Goal: Task Accomplishment & Management: Complete application form

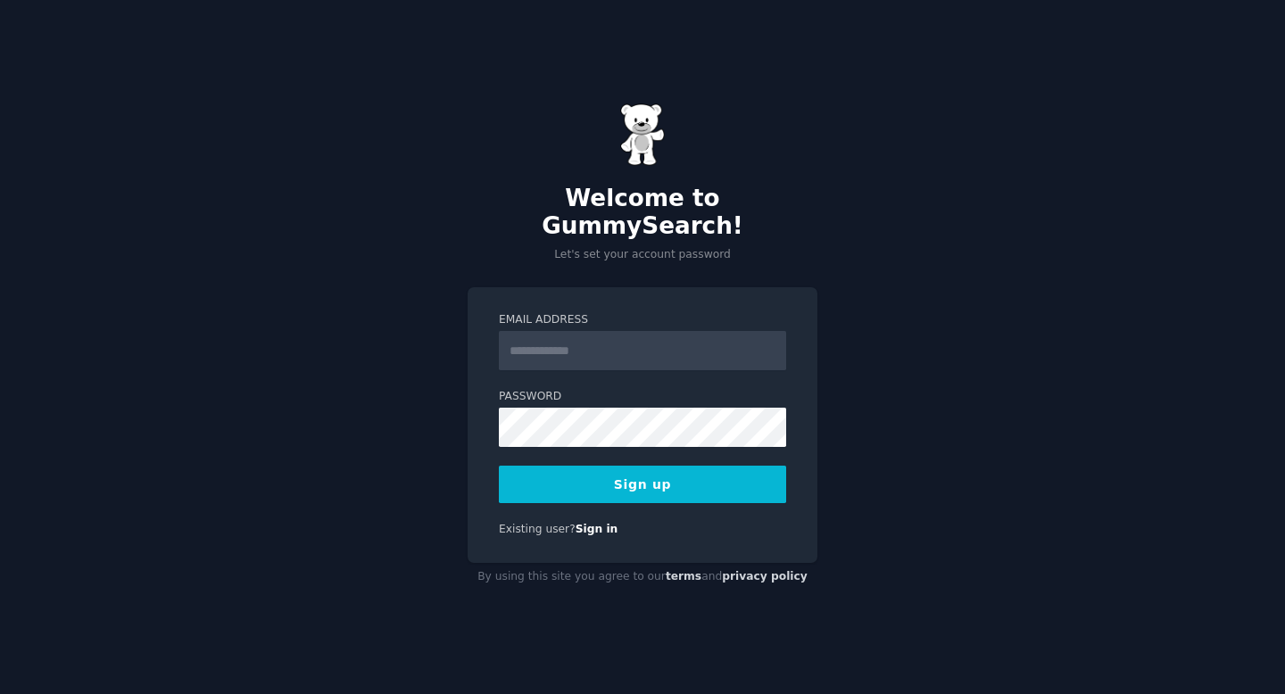
click at [681, 331] on input "Email Address" at bounding box center [642, 350] width 287 height 39
type input "**********"
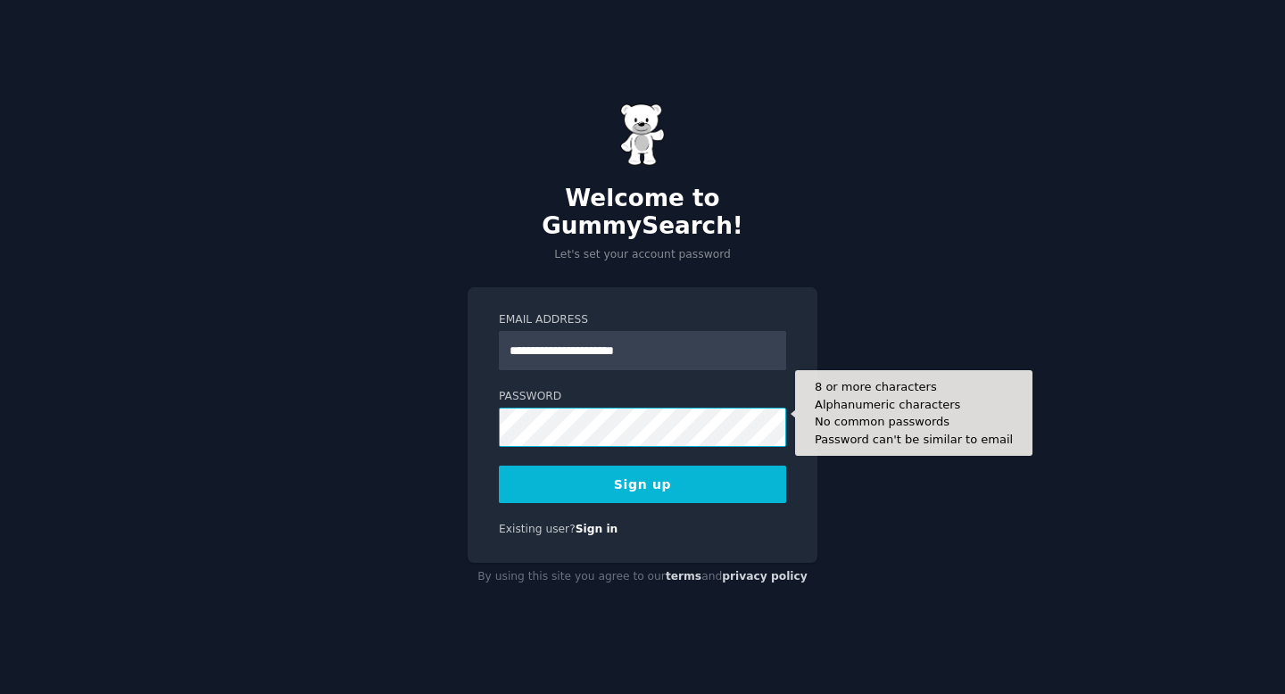
click at [499, 466] on button "Sign up" at bounding box center [642, 484] width 287 height 37
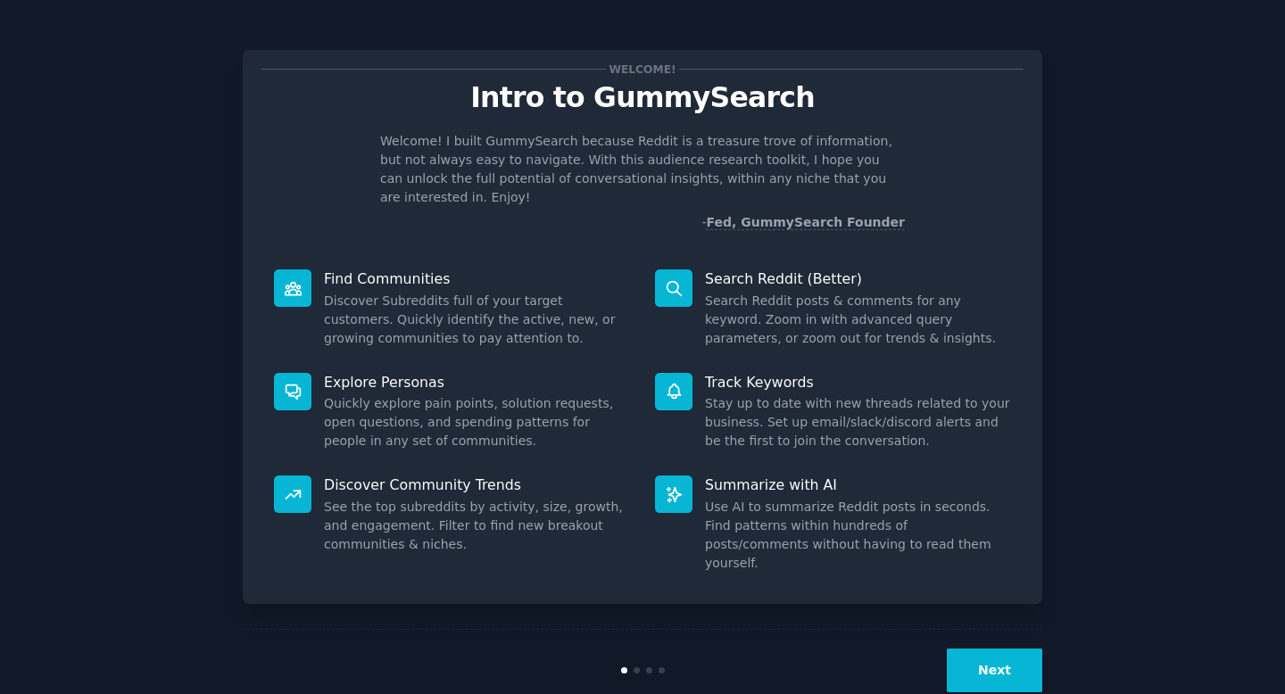
click at [985, 649] on button "Next" at bounding box center [994, 671] width 95 height 44
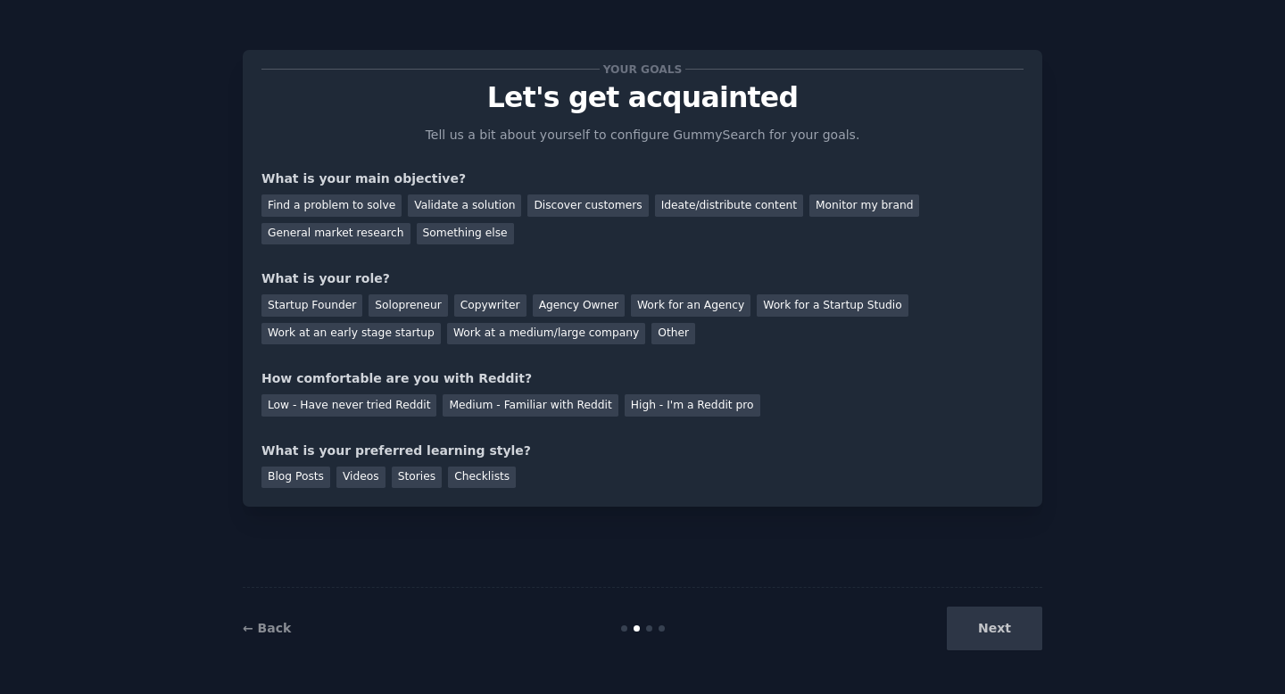
click at [985, 622] on div "Next" at bounding box center [908, 629] width 267 height 44
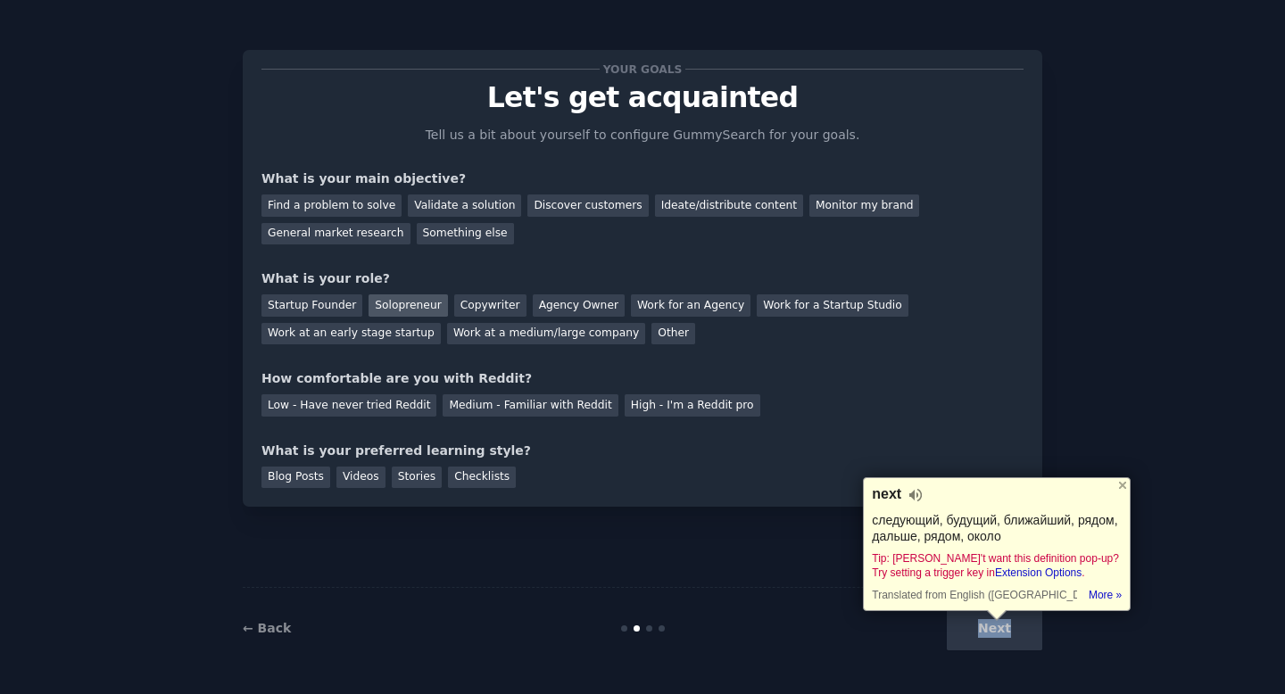
click at [386, 297] on div "Solopreneur" at bounding box center [407, 305] width 79 height 22
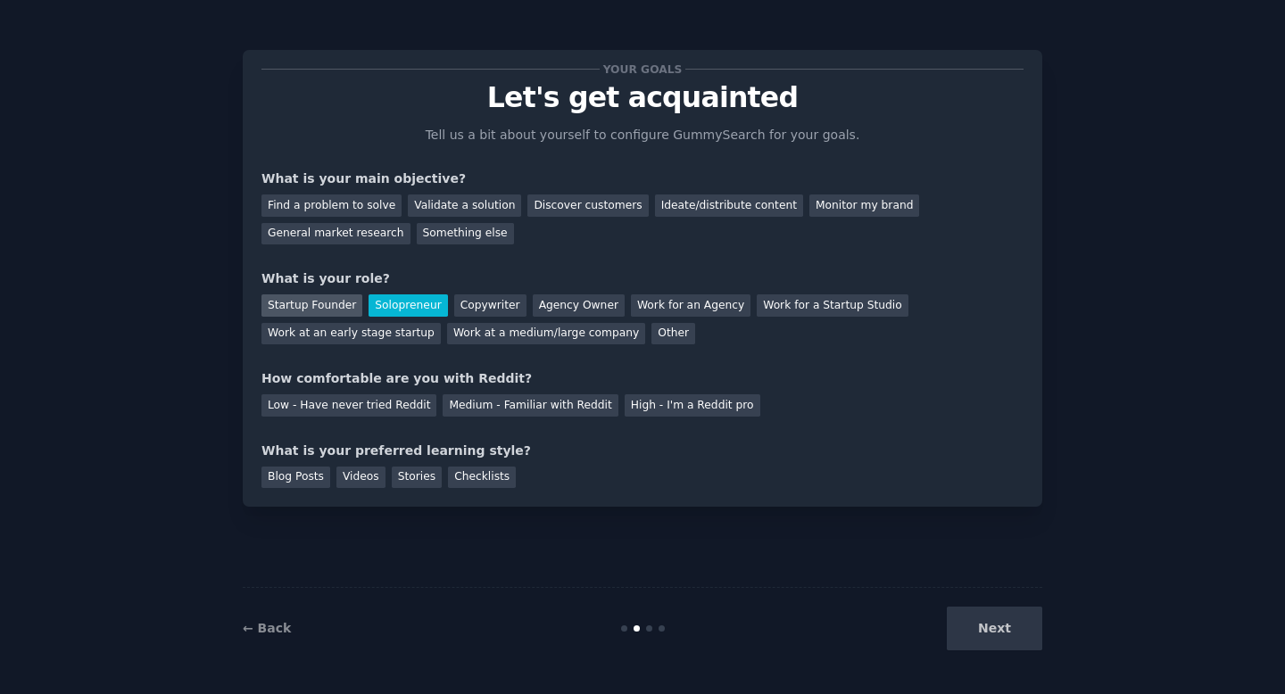
click at [314, 297] on div "Startup Founder" at bounding box center [311, 305] width 101 height 22
click at [341, 228] on div "General market research" at bounding box center [335, 234] width 149 height 22
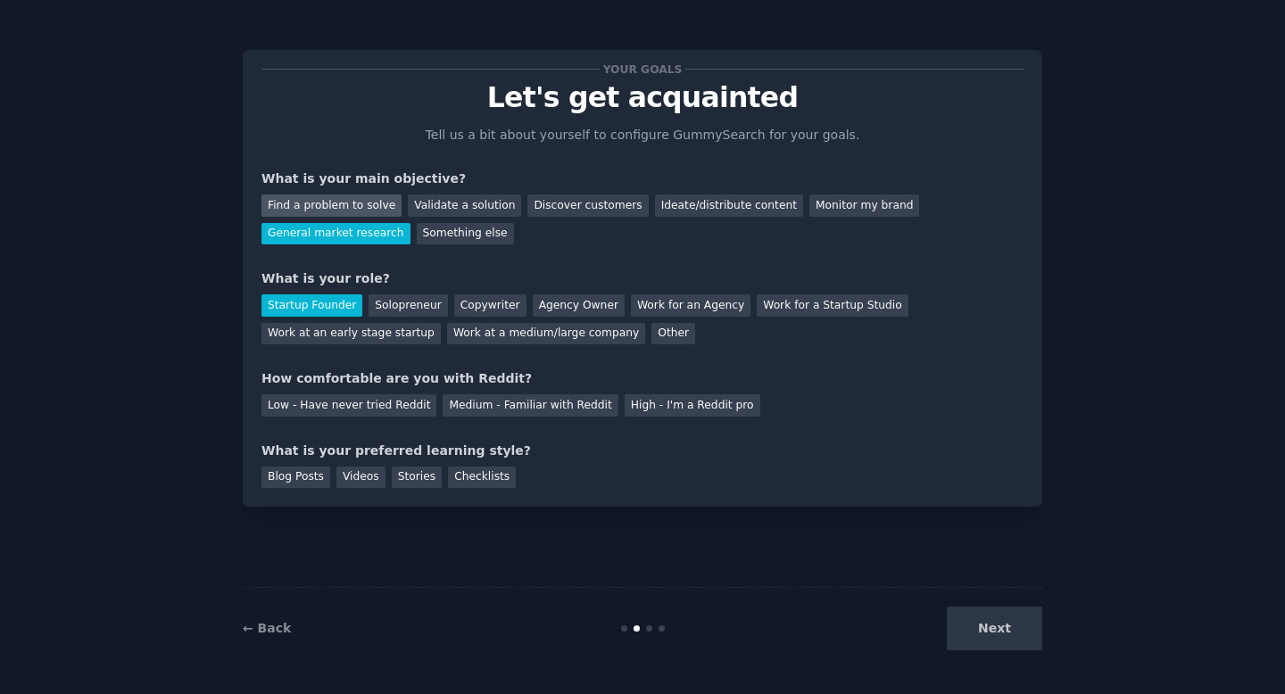
click at [344, 205] on div "Find a problem to solve" at bounding box center [331, 206] width 140 height 22
click at [447, 409] on div "Medium - Familiar with Reddit" at bounding box center [530, 405] width 175 height 22
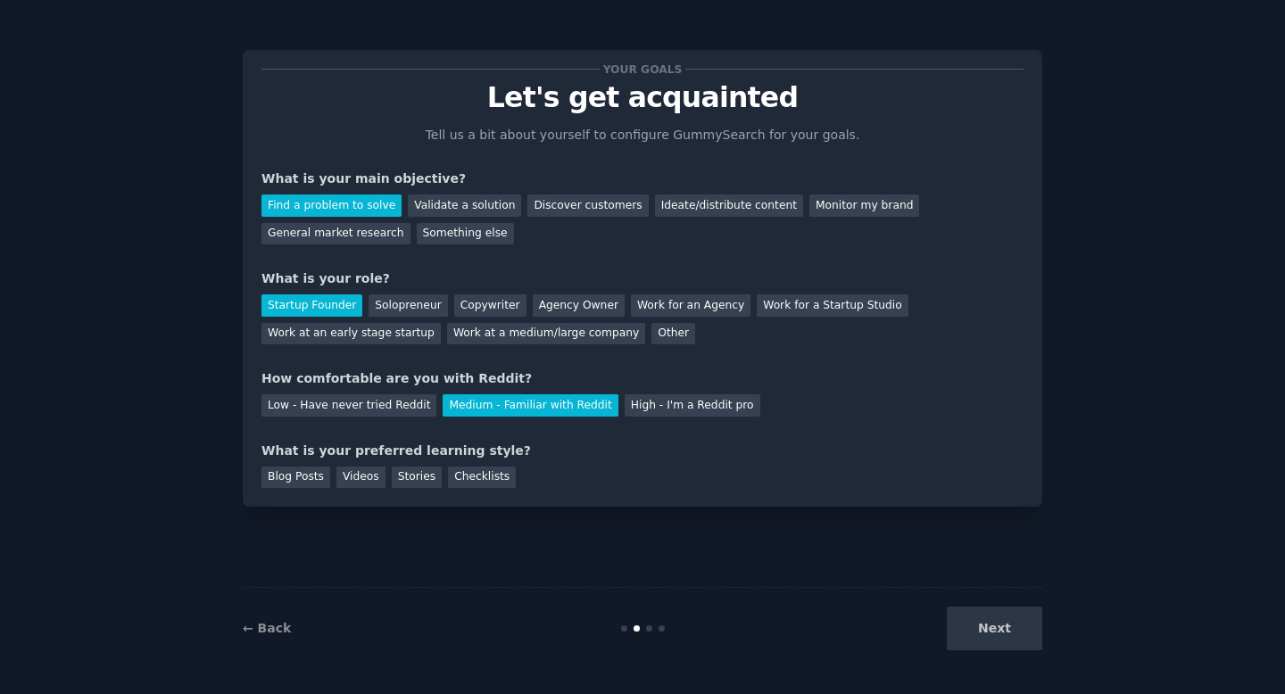
click at [259, 491] on div "Your goals Let's get acquainted Tell us a bit about yourself to configure Gummy…" at bounding box center [642, 278] width 799 height 457
click at [278, 482] on div "Blog Posts" at bounding box center [295, 478] width 69 height 22
click at [1021, 631] on button "Next" at bounding box center [994, 629] width 95 height 44
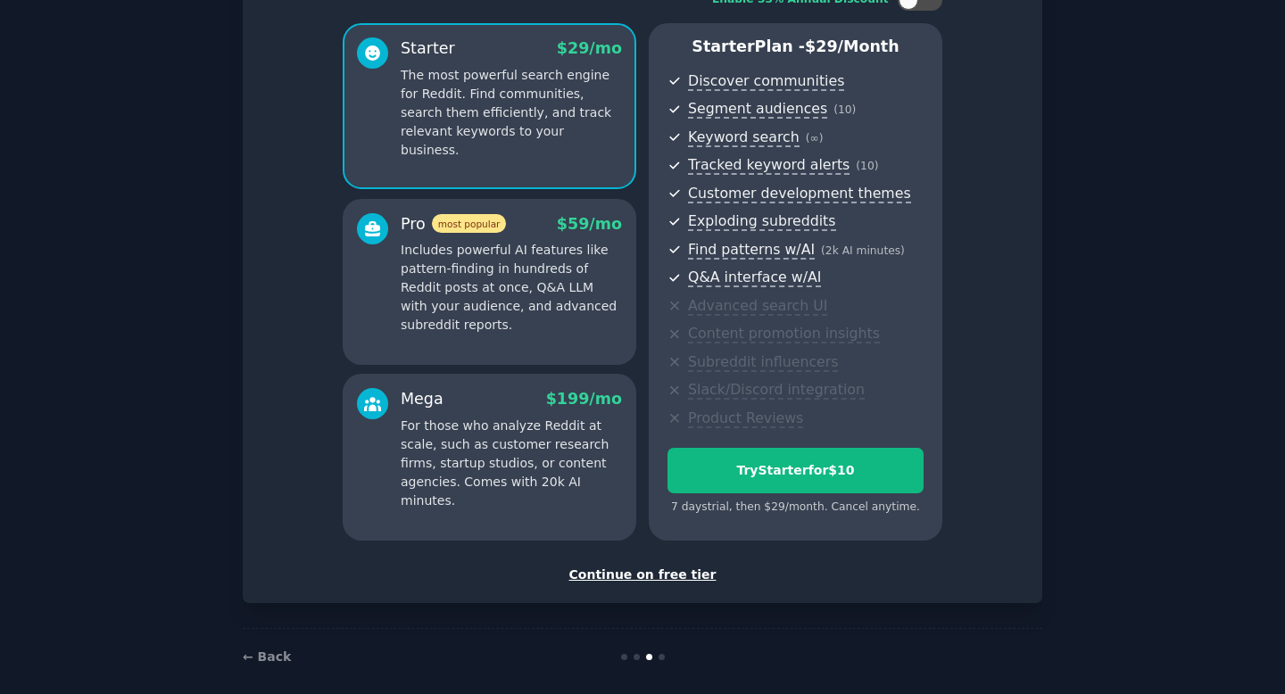
click at [666, 574] on div "Continue on free tier" at bounding box center [642, 575] width 762 height 19
